Goal: Information Seeking & Learning: Learn about a topic

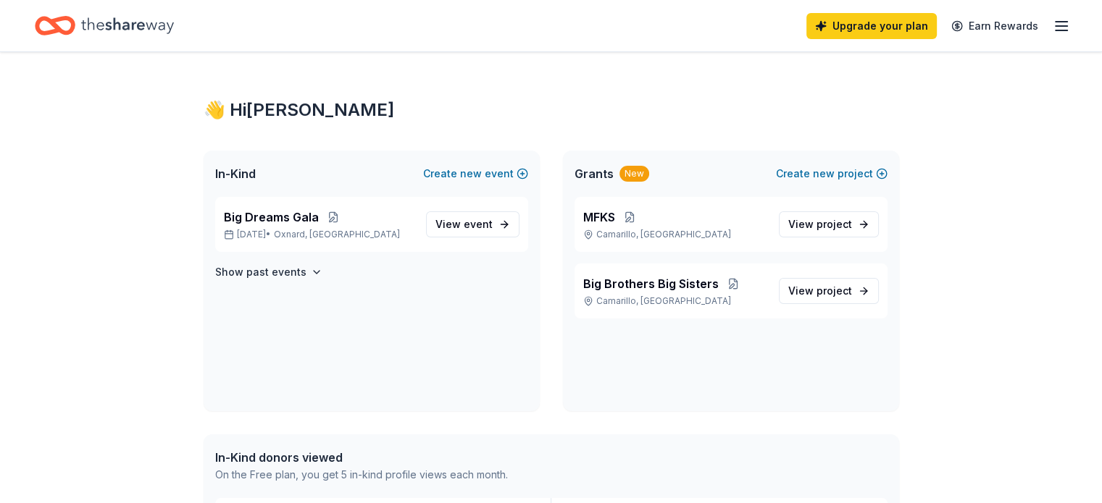
click at [174, 24] on icon "Home" at bounding box center [127, 25] width 93 height 16
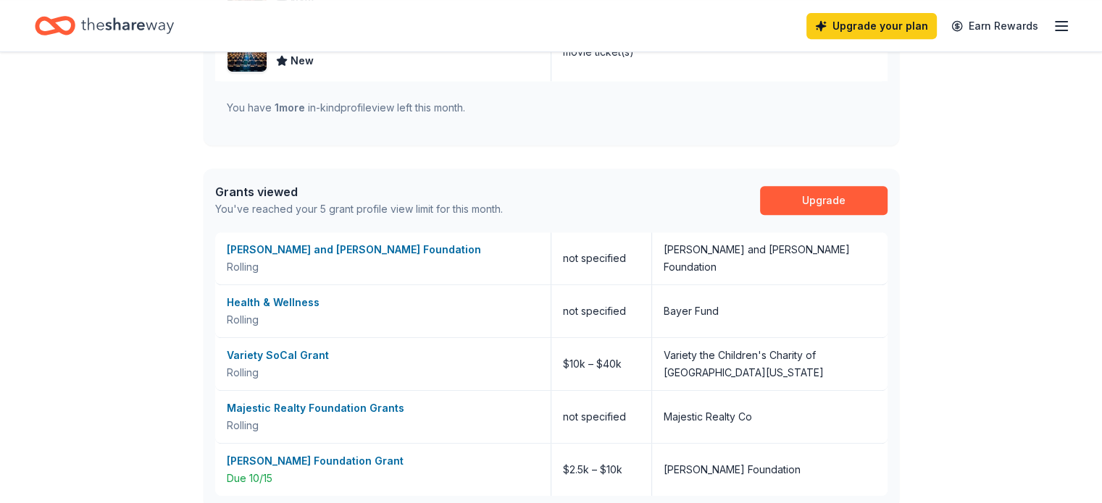
scroll to position [642, 0]
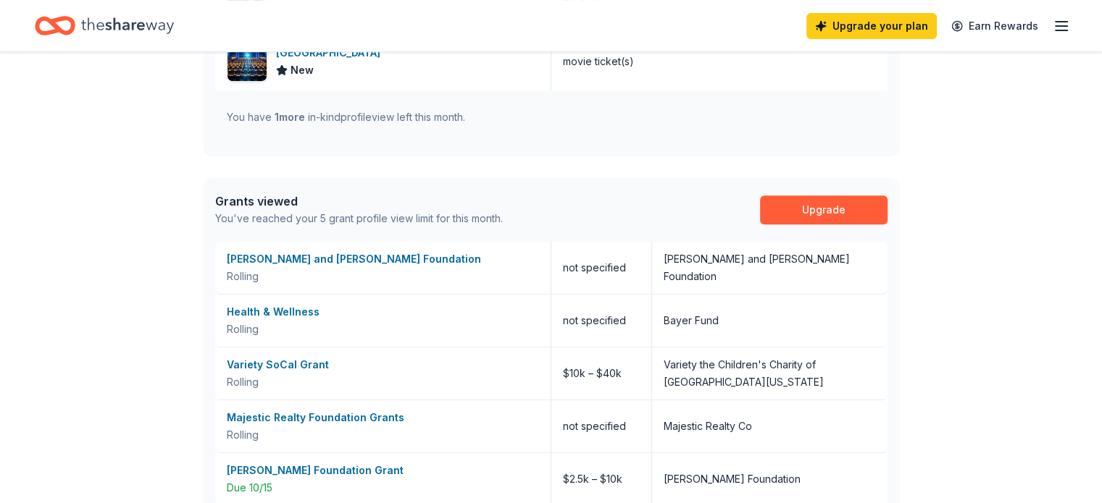
click at [270, 196] on div "Grants viewed" at bounding box center [359, 201] width 288 height 17
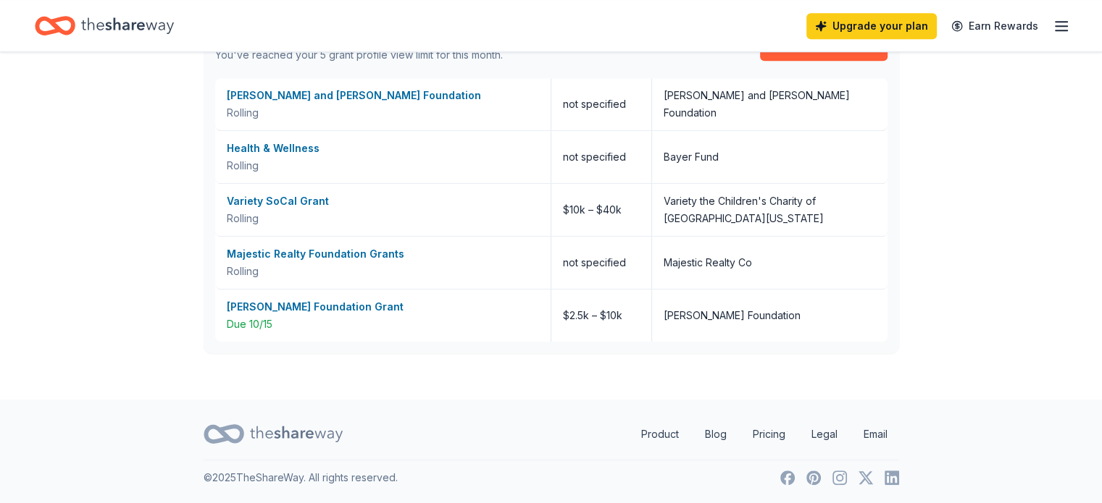
scroll to position [748, 0]
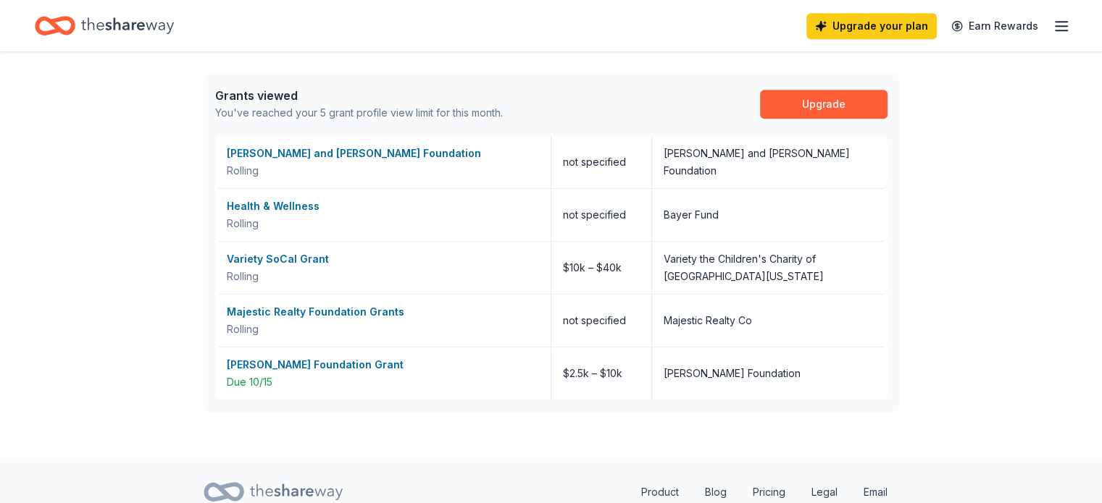
click at [1052, 25] on icon "button" at bounding box center [1060, 25] width 17 height 17
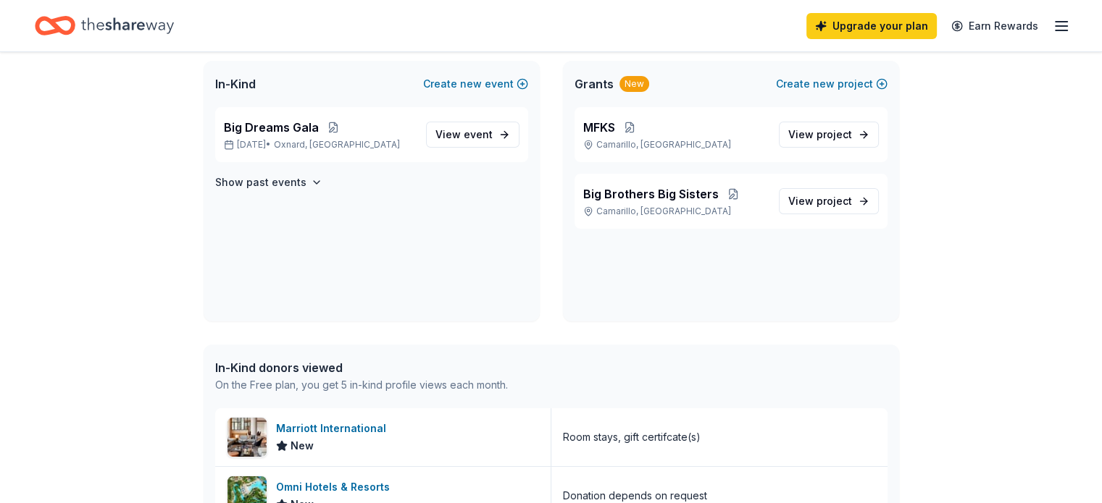
scroll to position [35, 0]
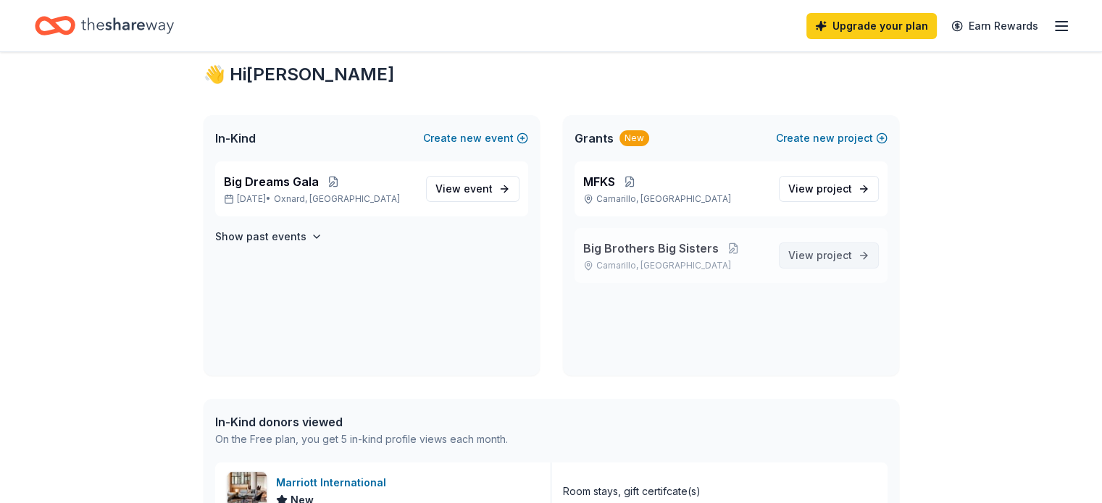
click at [830, 259] on span "project" at bounding box center [833, 255] width 35 height 12
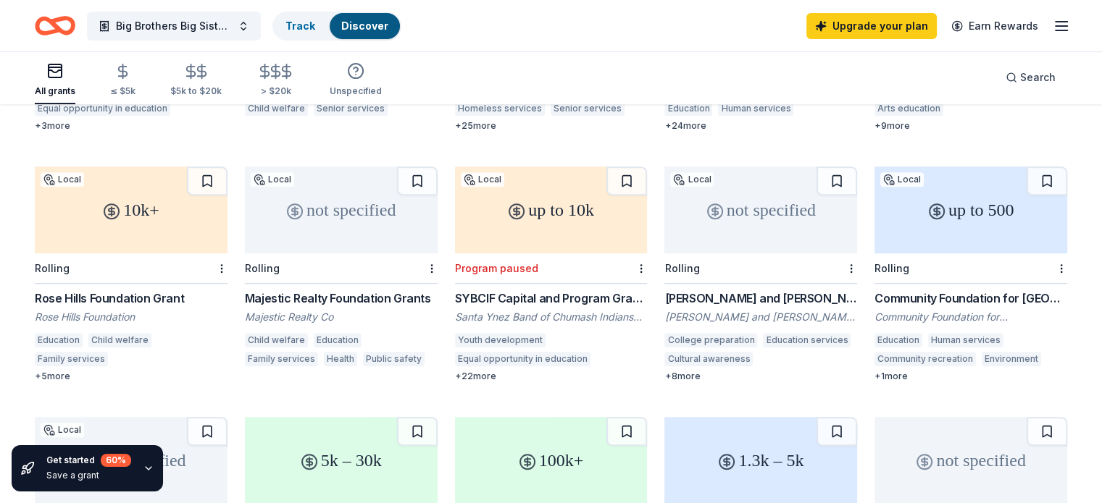
scroll to position [598, 0]
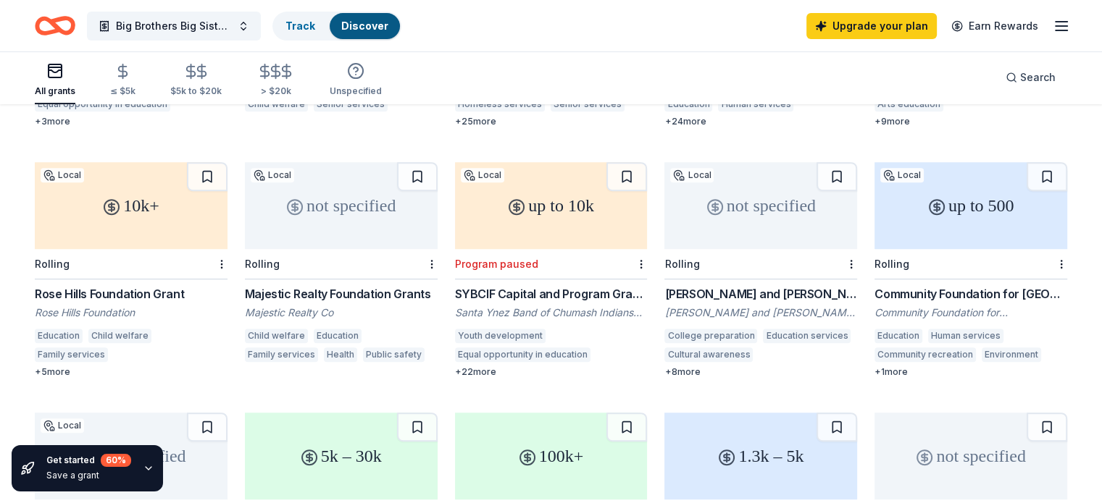
click at [910, 93] on div "All grants ≤ $5k $5k to $20k > $20k Unspecified Search" at bounding box center [551, 78] width 1032 height 54
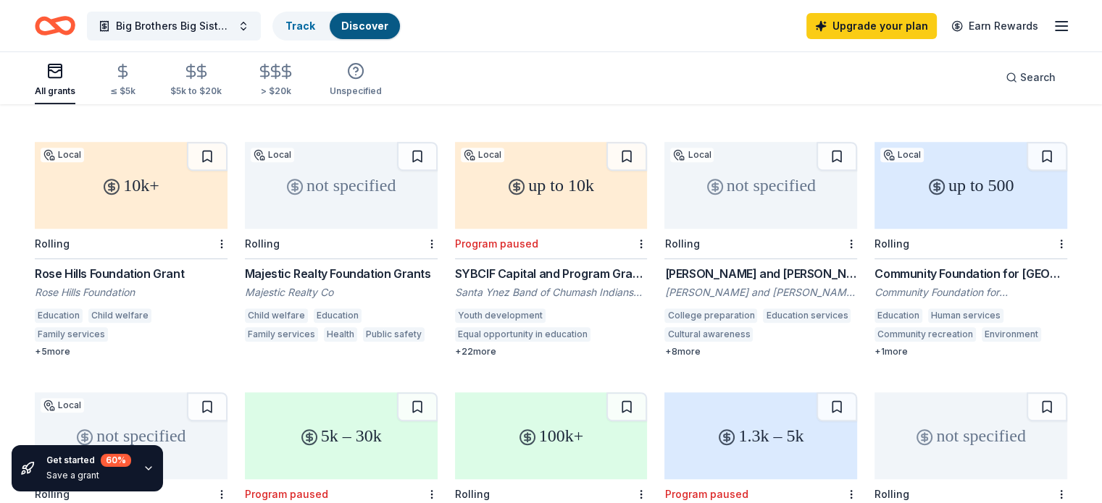
scroll to position [619, 0]
drag, startPoint x: 1092, startPoint y: 211, endPoint x: 1094, endPoint y: 221, distance: 10.2
click at [1094, 221] on div "826 results in Camarillo, CA 2.5k – 10k Local Due 10/15 Julius Sumner Miller Fo…" at bounding box center [551, 354] width 1102 height 1737
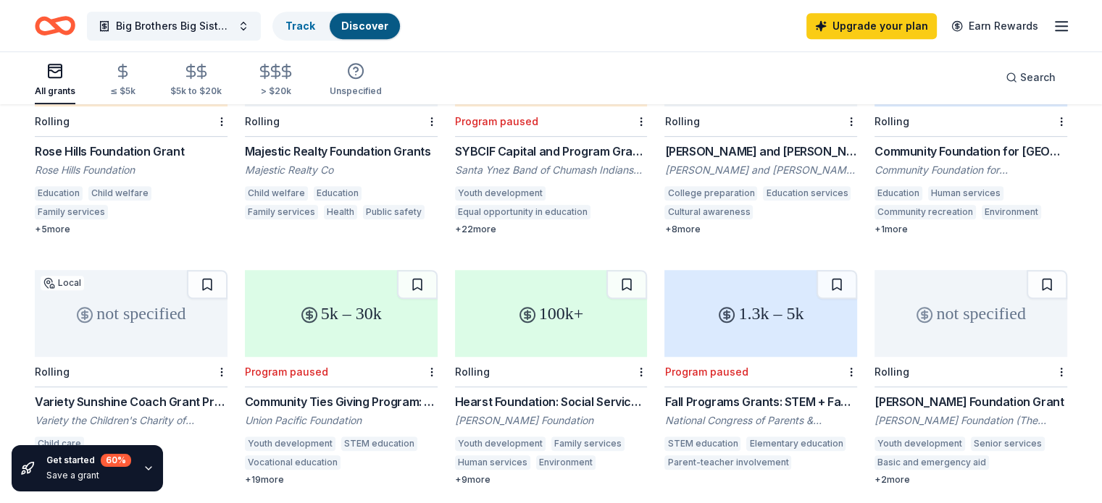
scroll to position [739, 0]
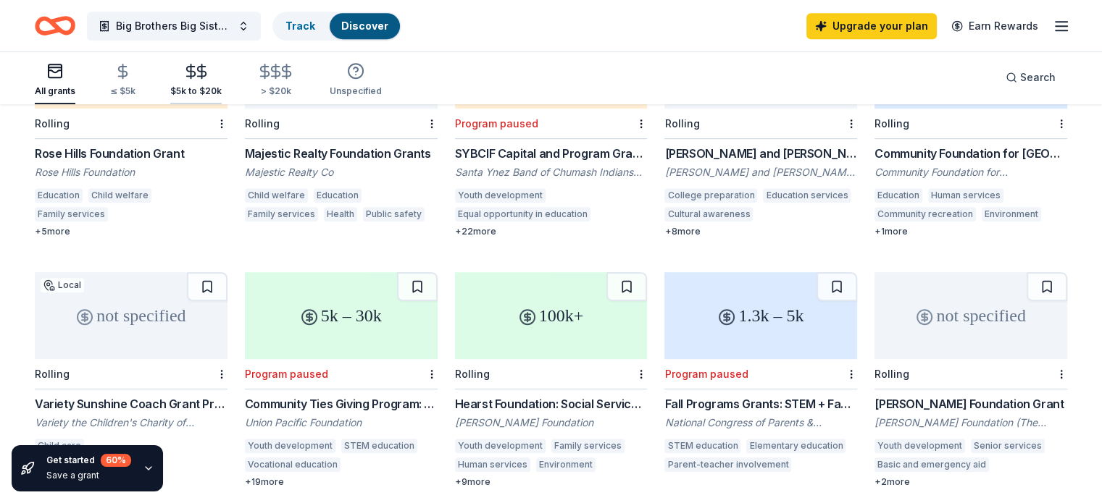
click at [199, 78] on icon "button" at bounding box center [191, 71] width 17 height 17
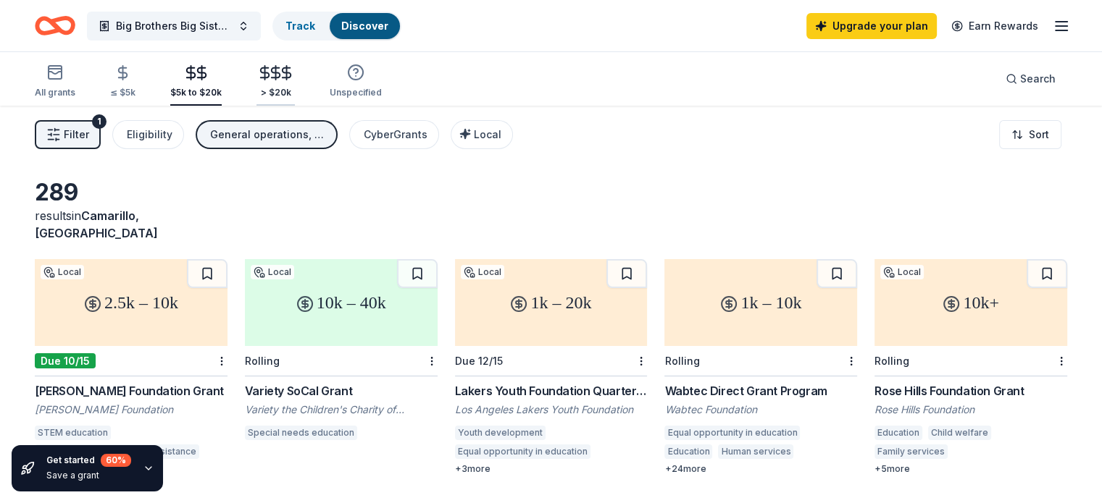
click at [265, 74] on line "button" at bounding box center [265, 73] width 0 height 14
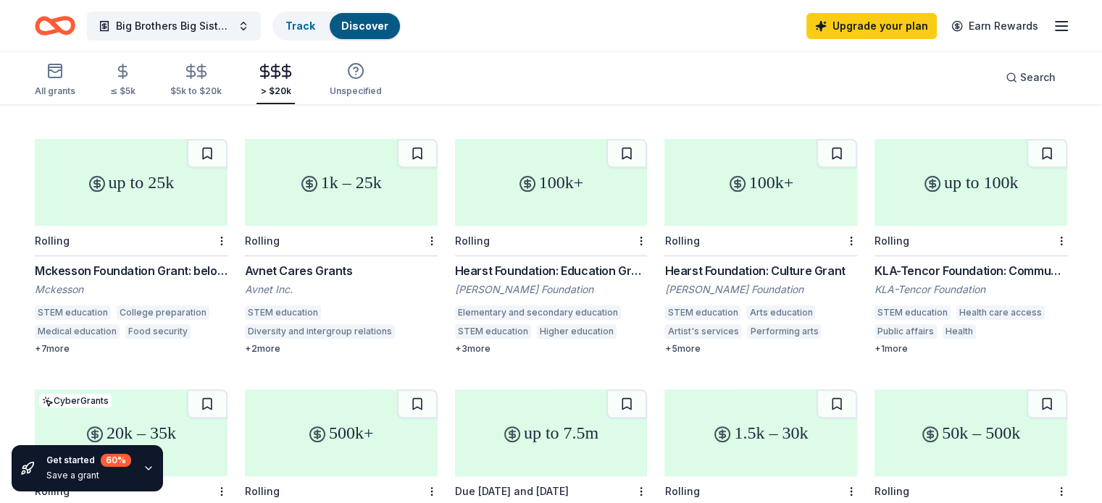
scroll to position [370, 0]
click at [367, 185] on div "1k – 25k" at bounding box center [341, 183] width 193 height 87
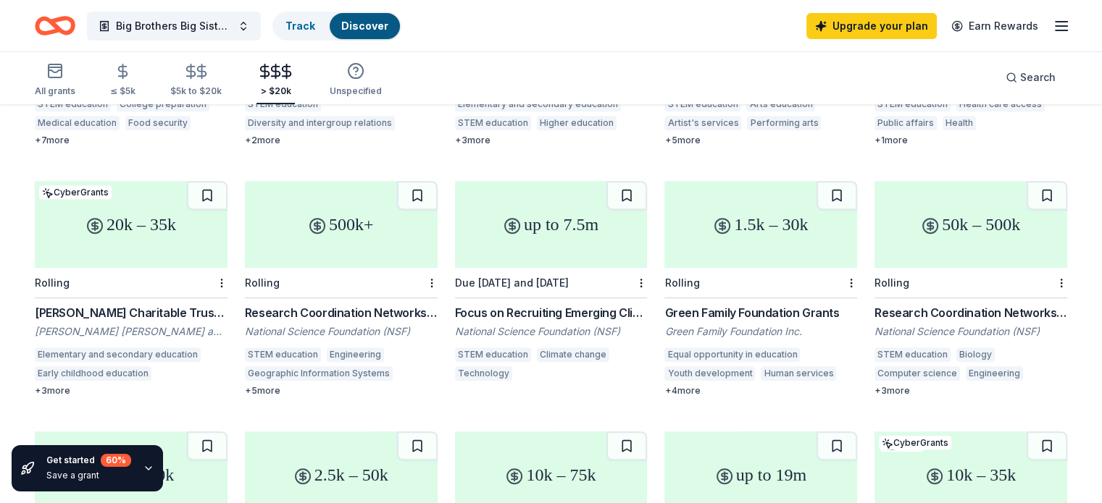
scroll to position [581, 0]
click at [582, 246] on div "up to 7.5m" at bounding box center [551, 223] width 193 height 87
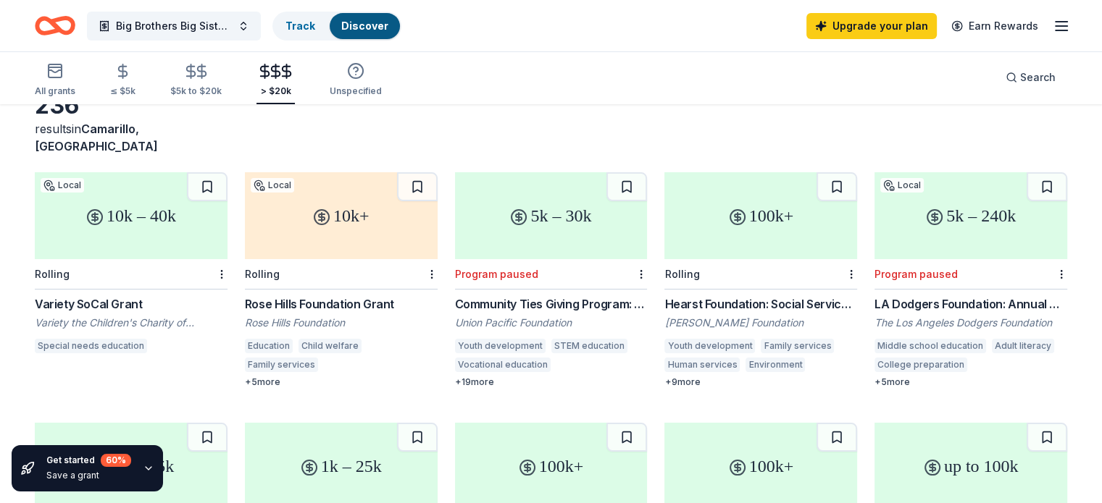
scroll to position [85, 0]
